Goal: Transaction & Acquisition: Purchase product/service

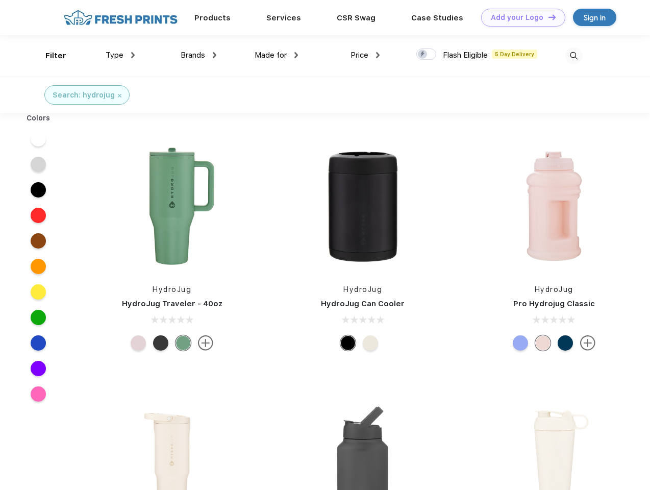
click at [520, 17] on link "Add your Logo Design Tool" at bounding box center [523, 18] width 84 height 18
click at [0, 0] on div "Design Tool" at bounding box center [0, 0] width 0 height 0
click at [548, 17] on link "Add your Logo Design Tool" at bounding box center [523, 18] width 84 height 18
click at [49, 56] on div "Filter" at bounding box center [55, 56] width 21 height 12
click at [120, 55] on span "Type" at bounding box center [115, 55] width 18 height 9
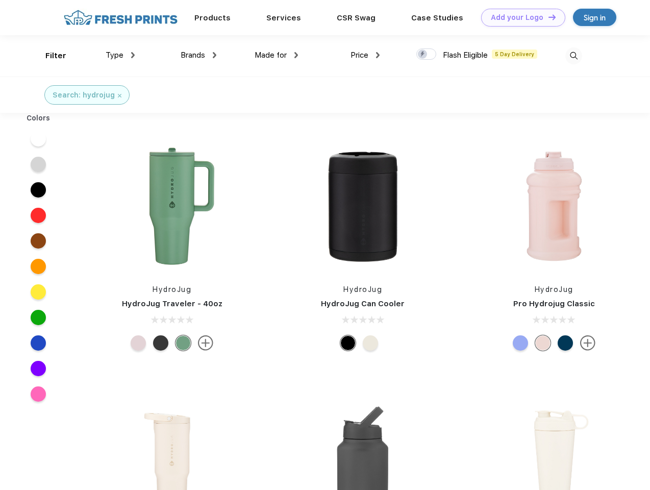
click at [199, 55] on span "Brands" at bounding box center [193, 55] width 25 height 9
click at [277, 55] on span "Made for" at bounding box center [271, 55] width 32 height 9
click at [366, 55] on span "Price" at bounding box center [360, 55] width 18 height 9
click at [427, 55] on div at bounding box center [427, 53] width 20 height 11
click at [423, 55] on input "checkbox" at bounding box center [420, 51] width 7 height 7
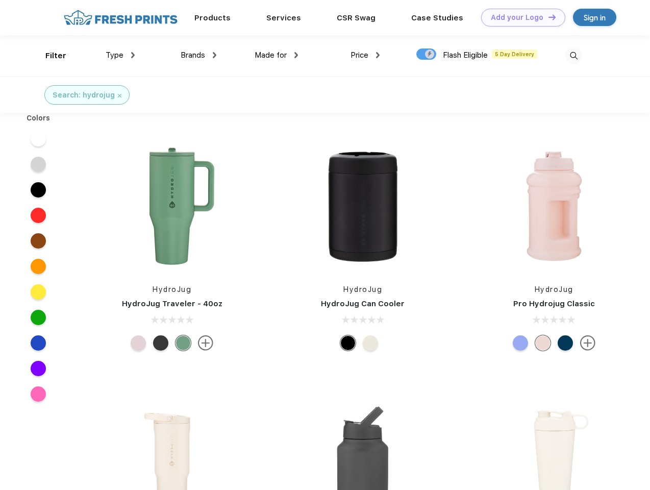
click at [574, 56] on img at bounding box center [574, 55] width 17 height 17
